Goal: Information Seeking & Learning: Learn about a topic

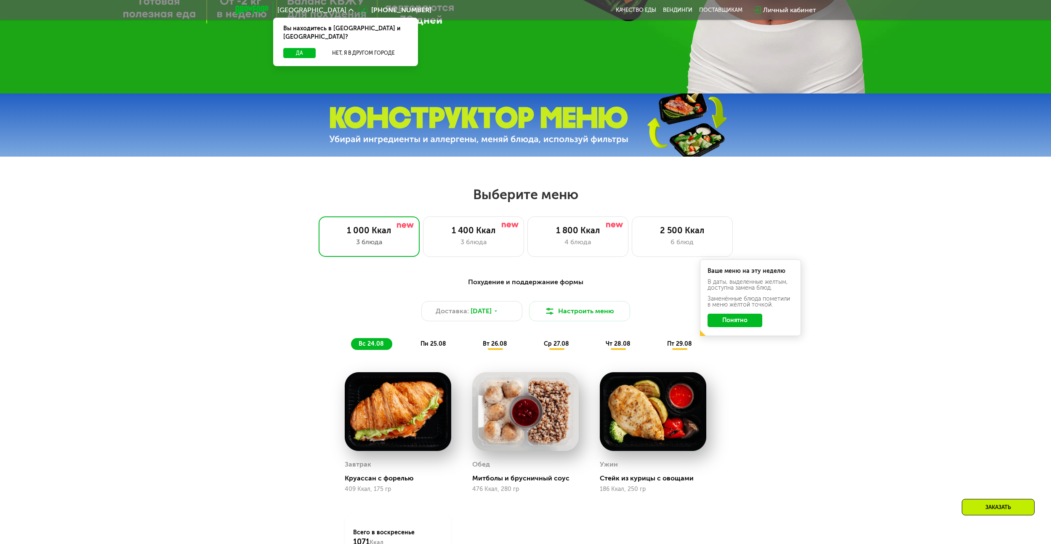
scroll to position [505, 0]
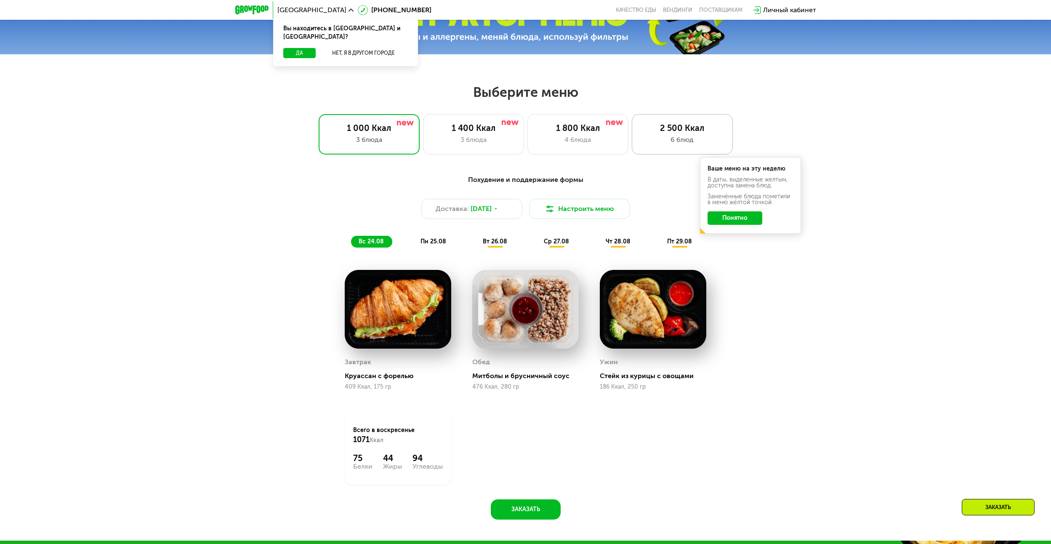
click at [693, 141] on div "6 блюд" at bounding box center [681, 140] width 83 height 10
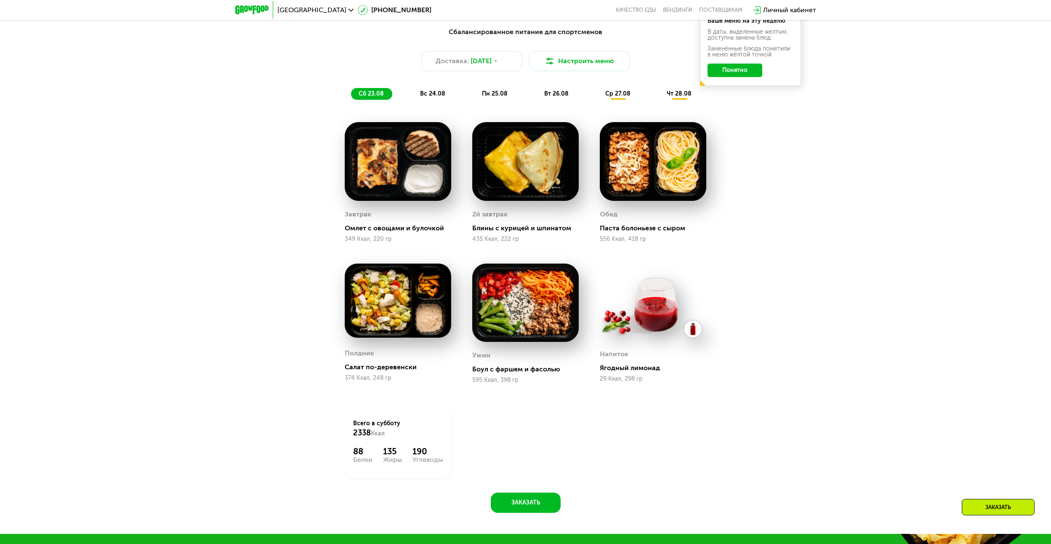
scroll to position [673, 0]
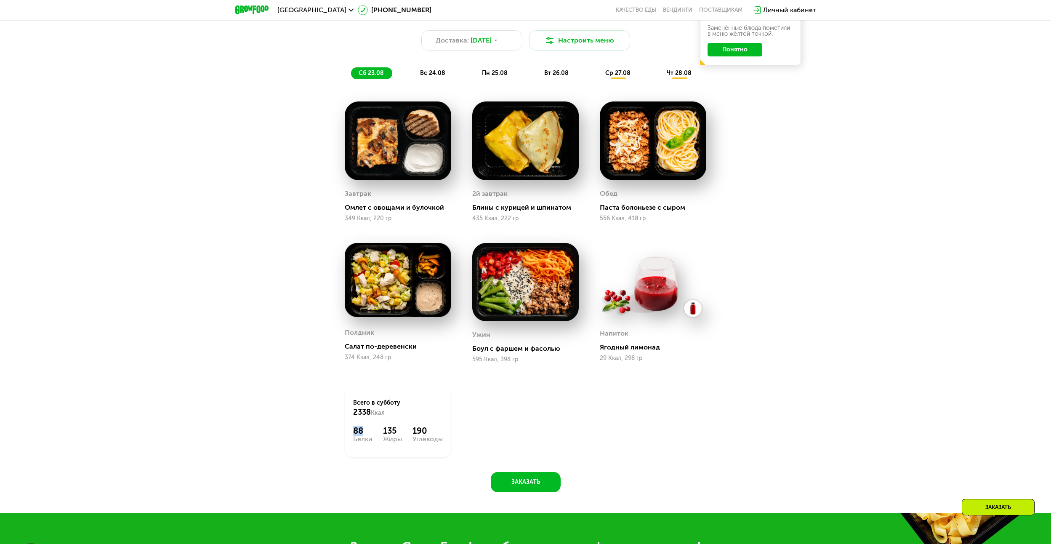
drag, startPoint x: 352, startPoint y: 437, endPoint x: 362, endPoint y: 433, distance: 10.6
click at [362, 433] on div "Всего в [DATE] 2338 Ккал 88 Белки 135 Жиры 190 Углеводы" at bounding box center [398, 420] width 106 height 73
drag, startPoint x: 362, startPoint y: 433, endPoint x: 608, endPoint y: 427, distance: 246.2
click at [0, 0] on div "Завтрак Омлет с овощами и булочкой 349 Ккал, 220 гр 2й завтрак Блины с курицей …" at bounding box center [0, 0] width 0 height 0
drag, startPoint x: 388, startPoint y: 434, endPoint x: 418, endPoint y: 431, distance: 30.0
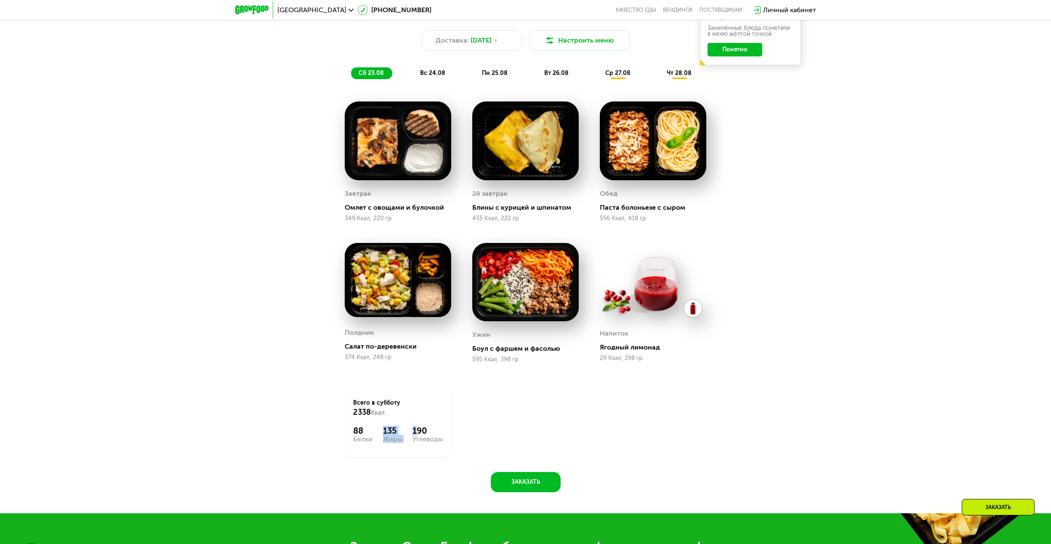
click at [417, 431] on div "88 Белки 135 Жиры 190 Углеводы" at bounding box center [398, 433] width 90 height 17
drag, startPoint x: 418, startPoint y: 431, endPoint x: 596, endPoint y: 427, distance: 178.0
click at [0, 0] on div "Завтрак Омлет с овощами и булочкой 349 Ккал, 220 гр 2й завтрак Блины с курицей …" at bounding box center [0, 0] width 0 height 0
drag, startPoint x: 385, startPoint y: 433, endPoint x: 395, endPoint y: 435, distance: 10.6
click at [395, 435] on div "135" at bounding box center [392, 430] width 19 height 10
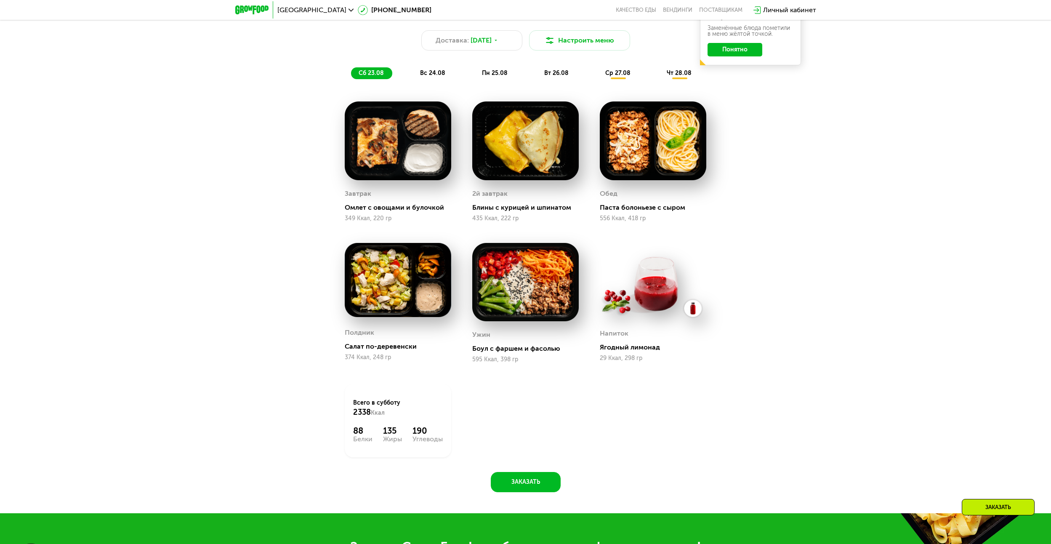
drag, startPoint x: 395, startPoint y: 435, endPoint x: 592, endPoint y: 399, distance: 199.7
click at [0, 0] on div "Завтрак Омлет с овощами и булочкой 349 Ккал, 220 гр 2й завтрак Блины с курицей …" at bounding box center [0, 0] width 0 height 0
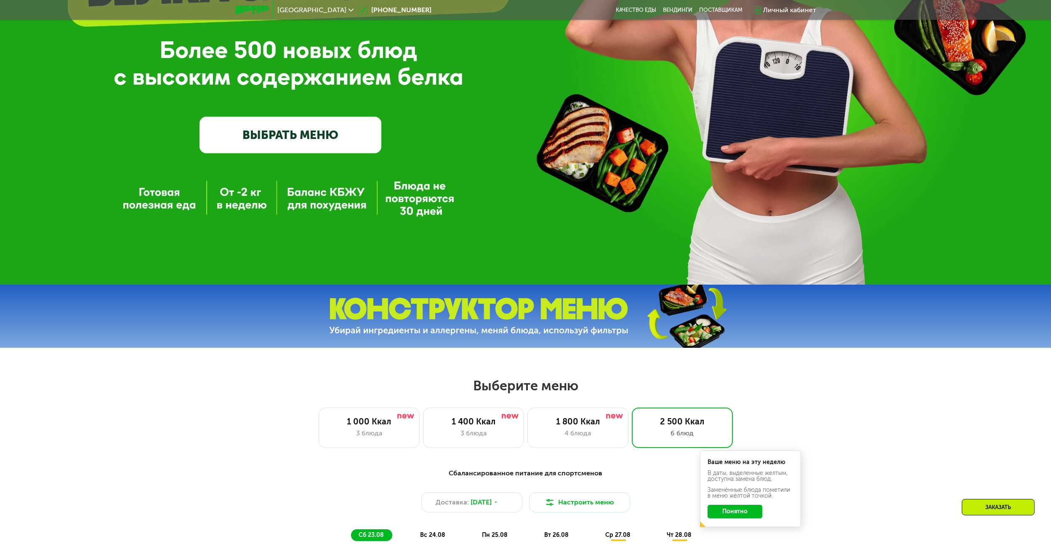
scroll to position [210, 0]
